Goal: Task Accomplishment & Management: Manage account settings

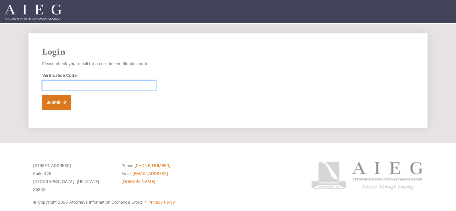
click at [107, 88] on input "Verification Code" at bounding box center [99, 85] width 114 height 10
click at [127, 54] on h2 "Login" at bounding box center [228, 52] width 372 height 10
paste input "068875"
type input "068875"
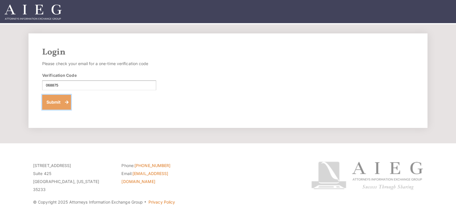
click at [63, 102] on button "Submit" at bounding box center [56, 102] width 29 height 15
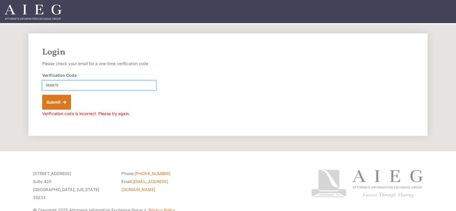
click at [48, 86] on input "068875" at bounding box center [99, 85] width 114 height 10
type input "068875"
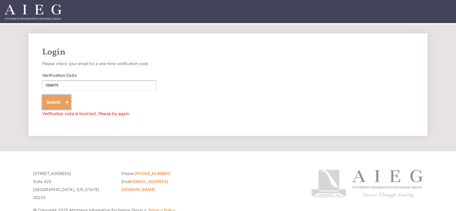
click at [55, 107] on button "Submit" at bounding box center [56, 102] width 29 height 15
